Goal: Check status: Check status

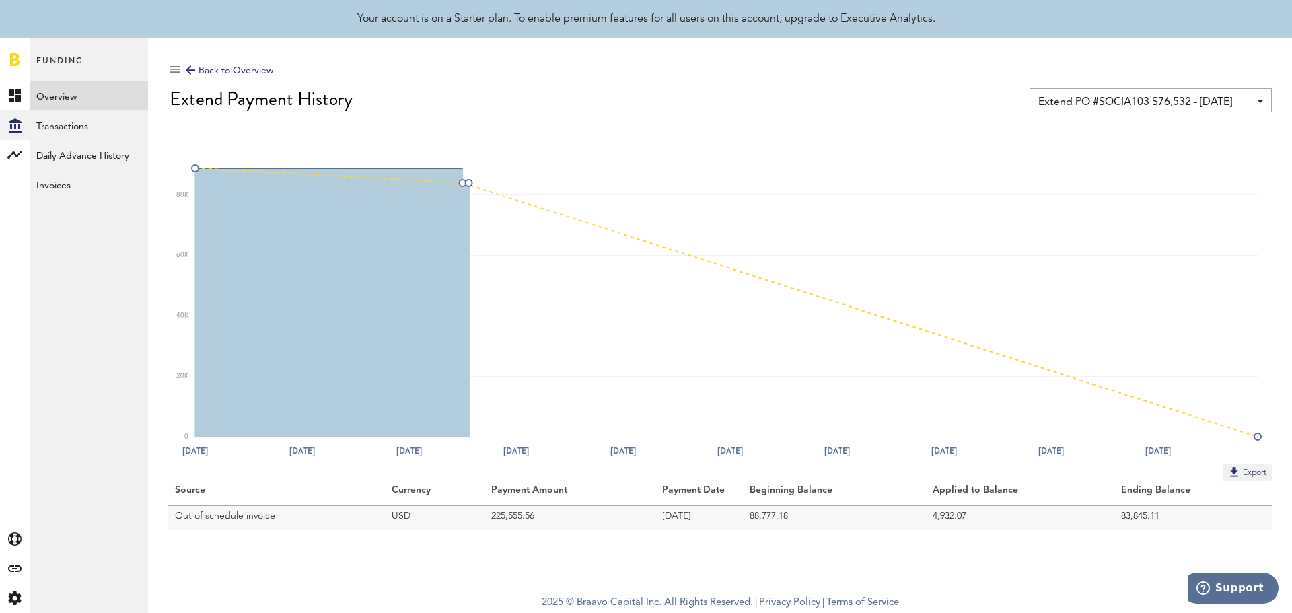
click at [1023, 92] on span "Extend PO #SOCIA103 $76,532 - [DATE]" at bounding box center [1144, 102] width 211 height 23
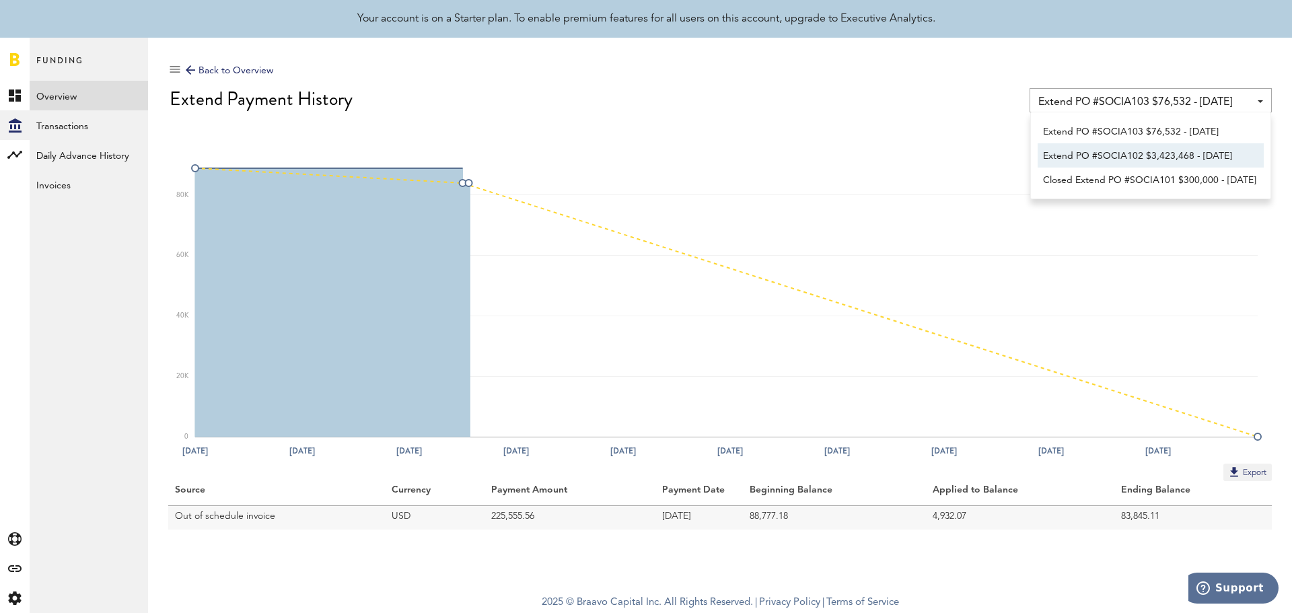
click at [1023, 149] on span "Extend PO #SOCIA102 $3,423,468 - [DATE]" at bounding box center [1150, 156] width 215 height 23
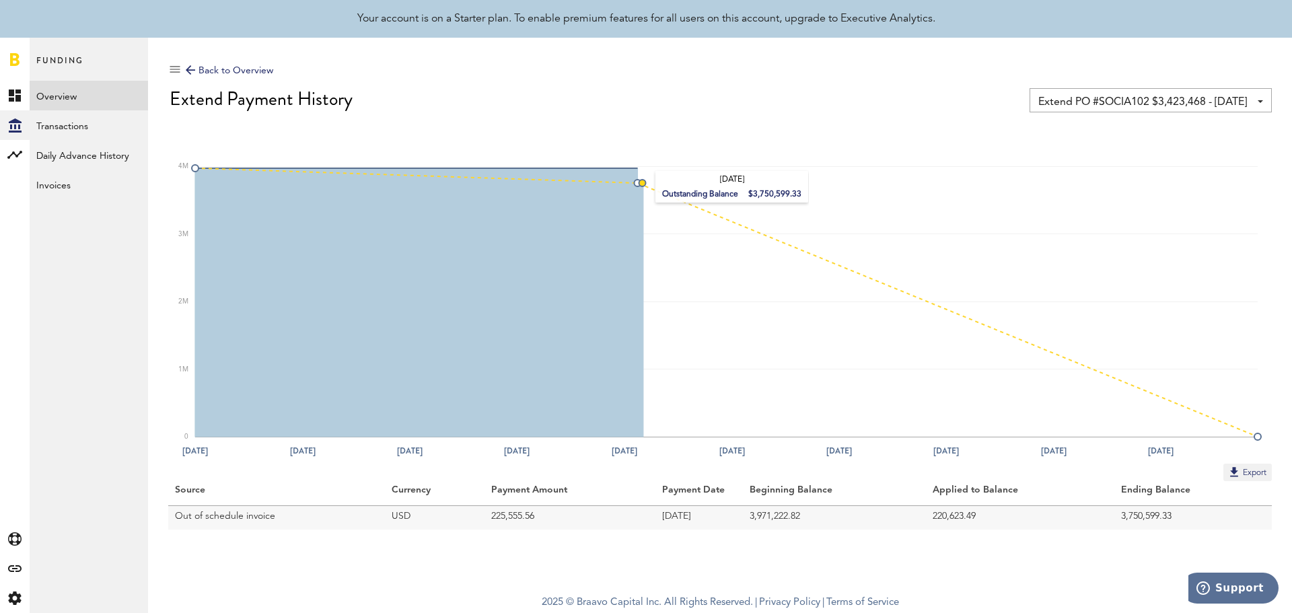
click at [641, 186] on rect at bounding box center [726, 289] width 1063 height 296
click at [259, 467] on td "Out of schedule invoice" at bounding box center [276, 517] width 217 height 24
click at [1023, 467] on button "Export" at bounding box center [1248, 473] width 48 height 18
click at [68, 180] on link "Invoices" at bounding box center [89, 185] width 118 height 30
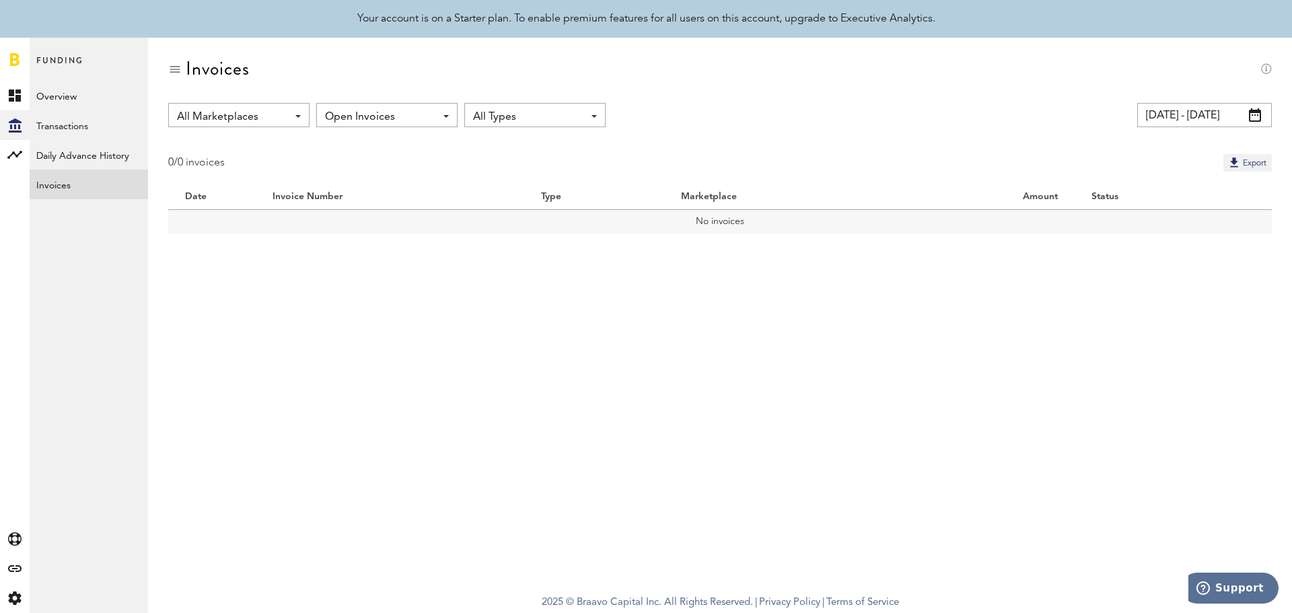
click at [442, 115] on div "Open Invoices Open Invoices All Invoices" at bounding box center [386, 115] width 141 height 24
click at [375, 169] on span "All Invoices" at bounding box center [387, 171] width 114 height 23
click at [287, 221] on td "10494" at bounding box center [362, 221] width 213 height 24
copy td "10494"
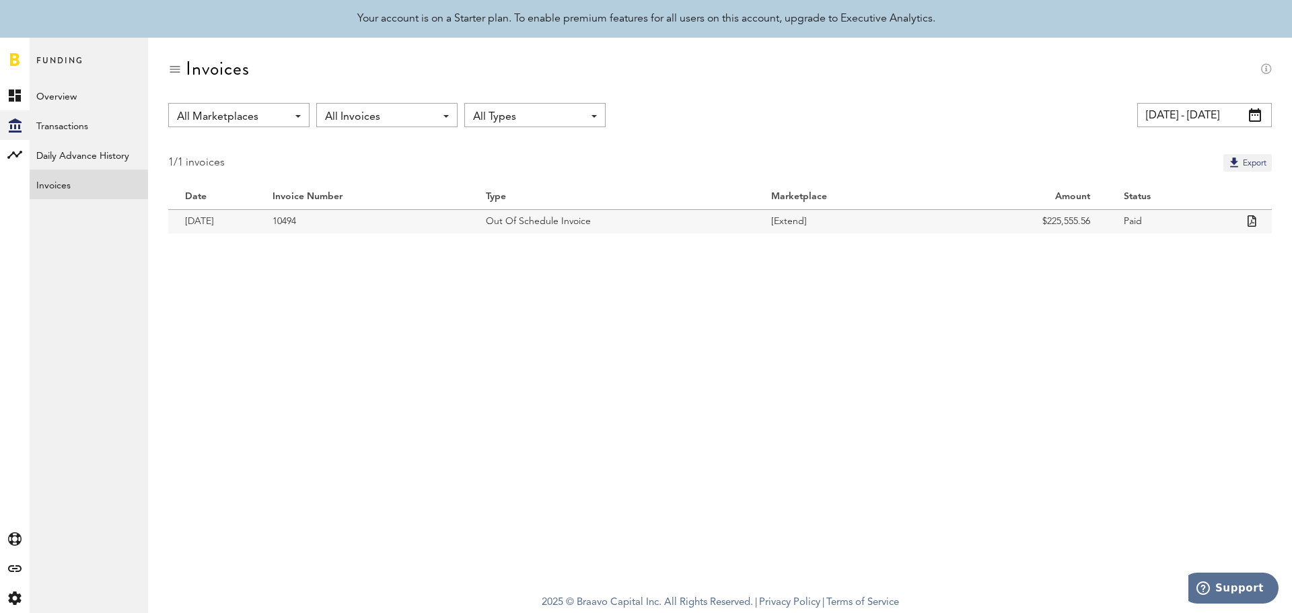
click at [1023, 222] on icon at bounding box center [1252, 220] width 9 height 11
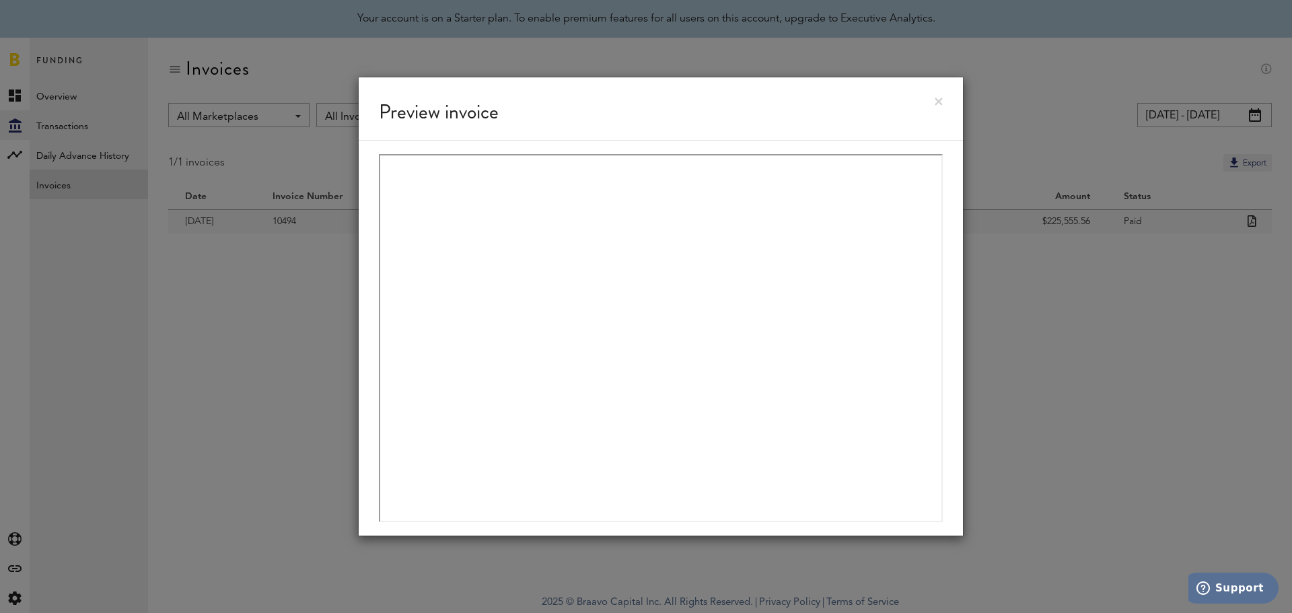
click at [944, 100] on div "Preview invoice" at bounding box center [661, 108] width 604 height 63
click at [936, 100] on link at bounding box center [939, 102] width 8 height 8
